Goal: Task Accomplishment & Management: Use online tool/utility

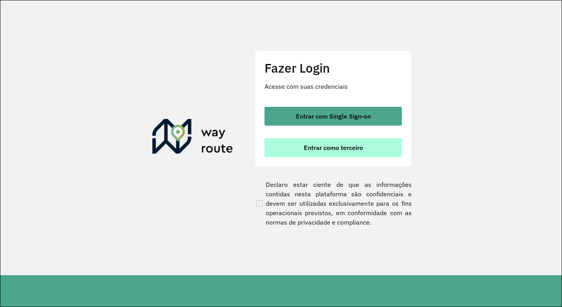
click at [336, 146] on span "Entrar como terceiro" at bounding box center [333, 147] width 59 height 6
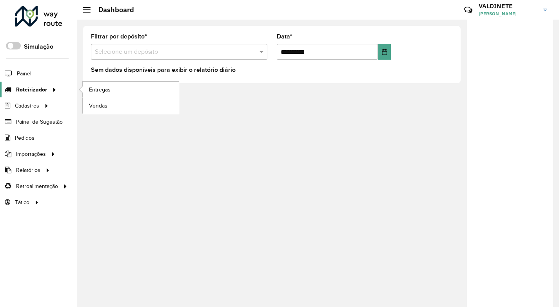
click at [51, 85] on icon at bounding box center [53, 89] width 7 height 12
click at [93, 90] on span "Entregas" at bounding box center [100, 90] width 22 height 8
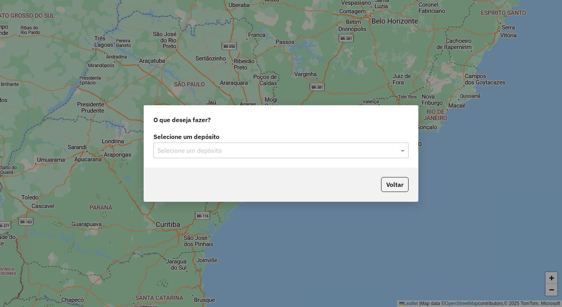
click at [187, 148] on input "text" at bounding box center [272, 150] width 231 height 9
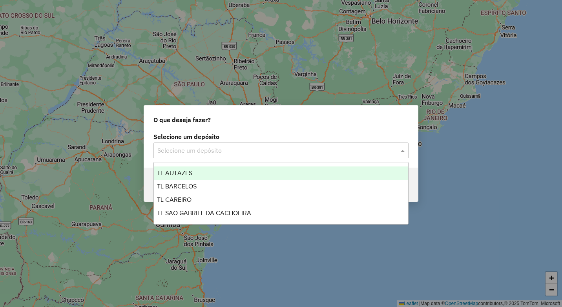
click at [185, 173] on span "TL AUTAZES" at bounding box center [174, 172] width 35 height 7
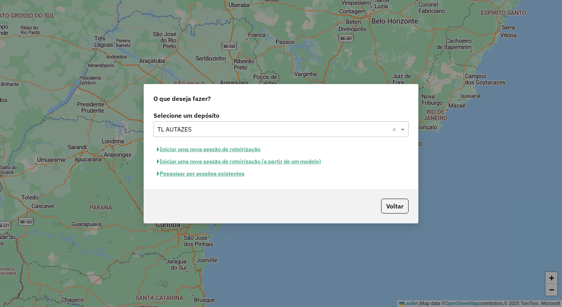
click at [206, 152] on button "Iniciar uma nova sessão de roteirização" at bounding box center [208, 149] width 111 height 12
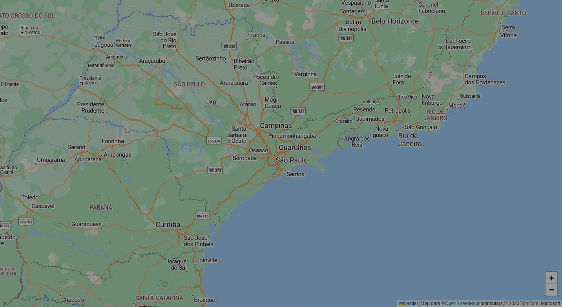
select select "*"
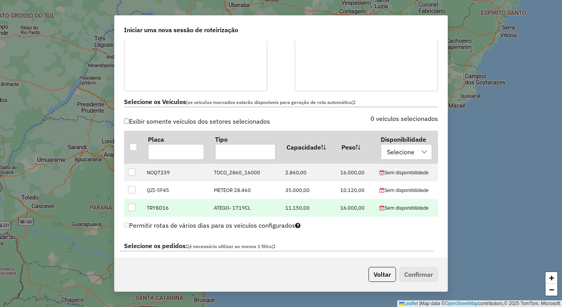
scroll to position [196, 0]
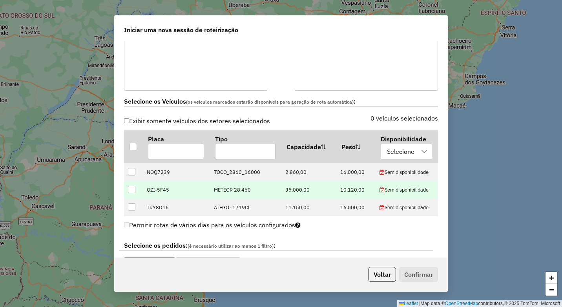
click at [129, 190] on div at bounding box center [131, 189] width 7 height 7
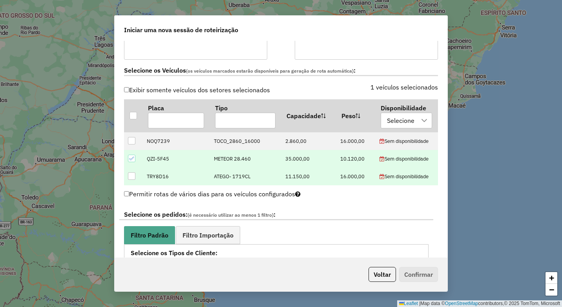
scroll to position [314, 0]
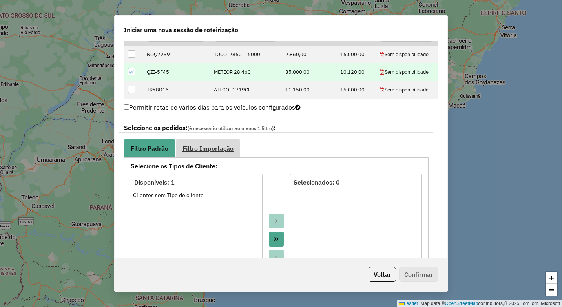
click at [197, 146] on span "Filtro Importação" at bounding box center [207, 148] width 51 height 6
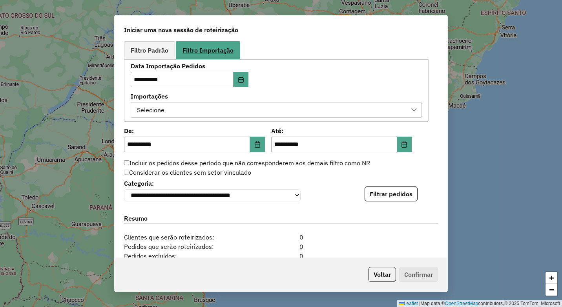
scroll to position [518, 0]
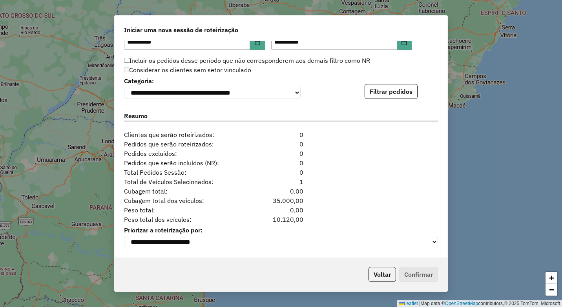
click at [388, 75] on div "**********" at bounding box center [281, 87] width 314 height 24
click at [389, 86] on button "Filtrar pedidos" at bounding box center [390, 91] width 53 height 15
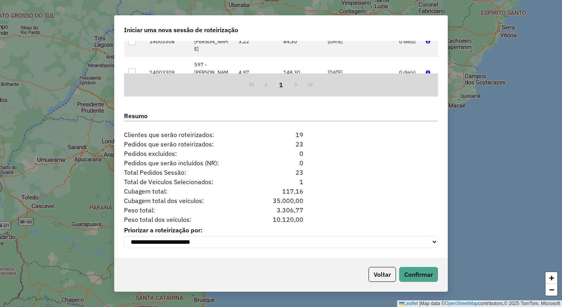
scroll to position [680, 0]
click at [405, 271] on button "Confirmar" at bounding box center [418, 274] width 39 height 15
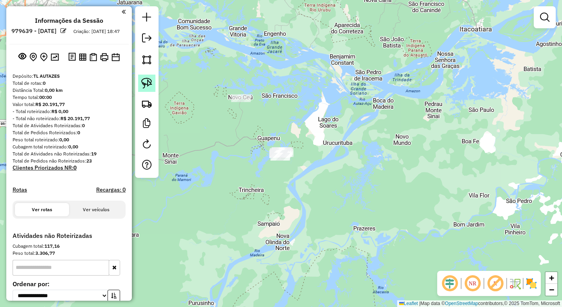
click at [146, 80] on img at bounding box center [146, 83] width 11 height 11
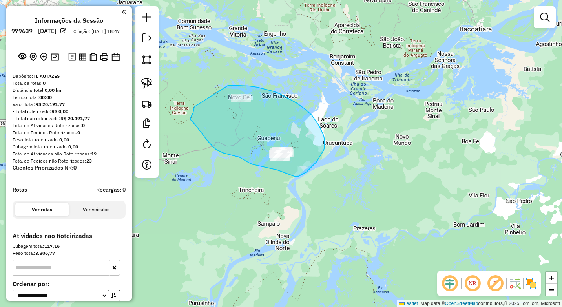
drag, startPoint x: 228, startPoint y: 85, endPoint x: 195, endPoint y: 105, distance: 39.2
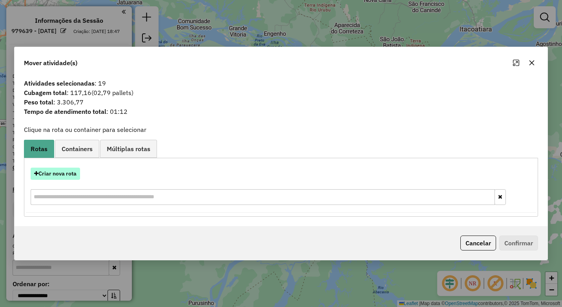
click at [58, 173] on button "Criar nova rota" at bounding box center [55, 173] width 49 height 12
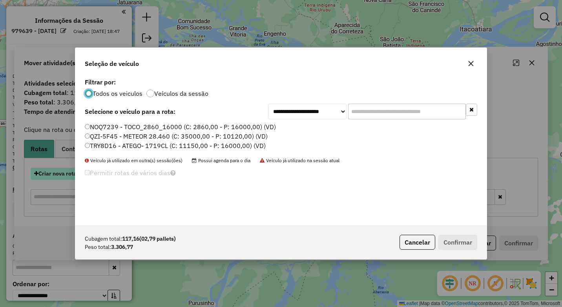
scroll to position [4, 2]
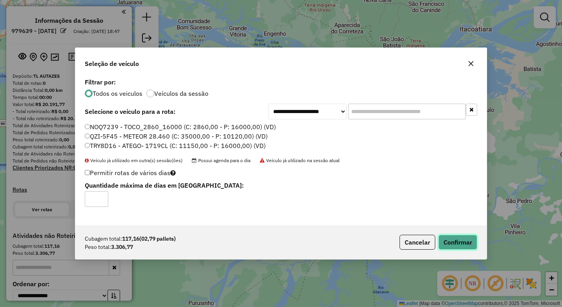
click at [459, 244] on button "Confirmar" at bounding box center [457, 242] width 39 height 15
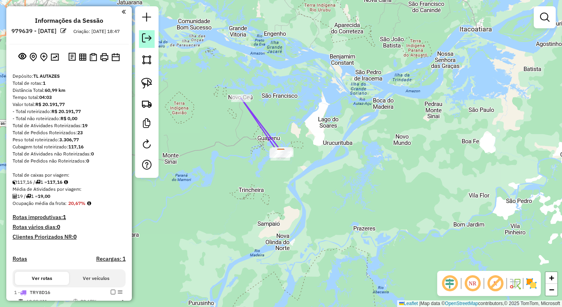
click at [146, 41] on em at bounding box center [146, 37] width 9 height 9
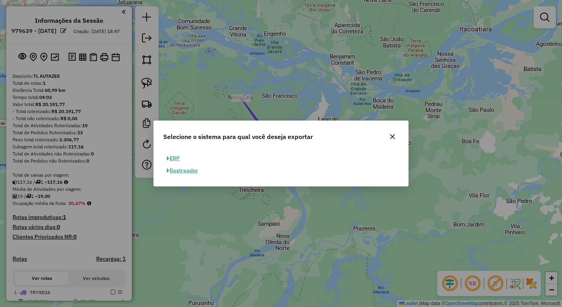
click at [178, 154] on button "ERP" at bounding box center [173, 158] width 20 height 12
select select "**"
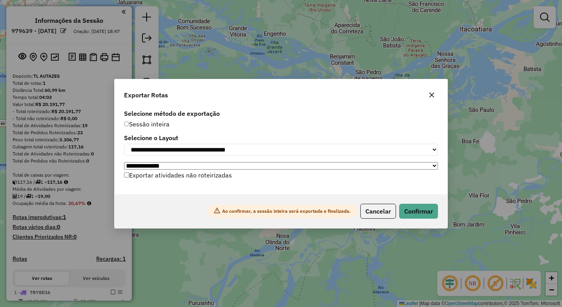
click at [450, 204] on div "**********" at bounding box center [281, 153] width 562 height 307
click at [420, 218] on button "Confirmar" at bounding box center [418, 211] width 39 height 15
